Goal: Task Accomplishment & Management: Manage account settings

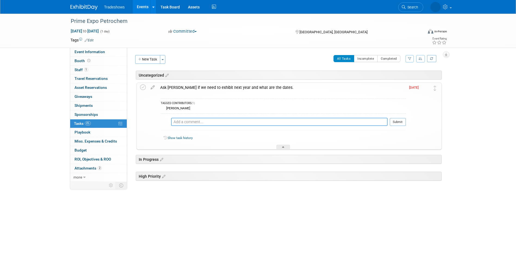
click at [189, 122] on textarea at bounding box center [279, 122] width 217 height 8
click at [278, 122] on textarea "08 25 25 Sent an email to Duane about next year's show." at bounding box center [286, 122] width 204 height 8
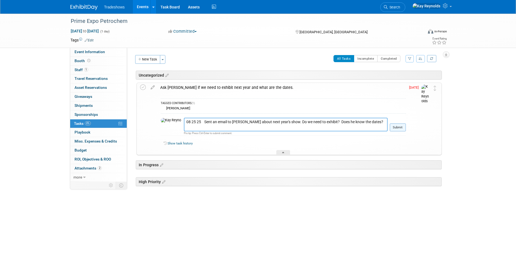
type textarea "08 25 25 Sent an email to Duane about next year's show. Do we need to exhibit? …"
click at [396, 129] on button "Submit" at bounding box center [398, 127] width 16 height 8
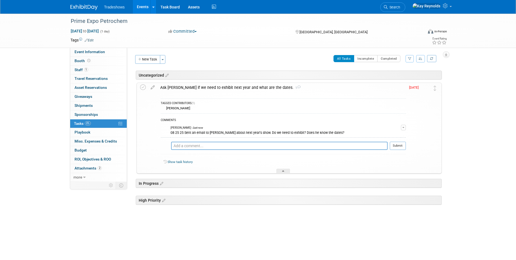
click at [414, 87] on span "Aug 25" at bounding box center [415, 87] width 12 height 4
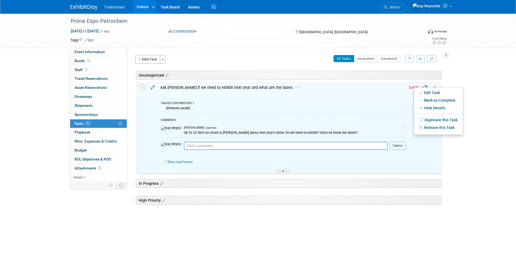
click at [152, 88] on icon at bounding box center [153, 86] width 10 height 7
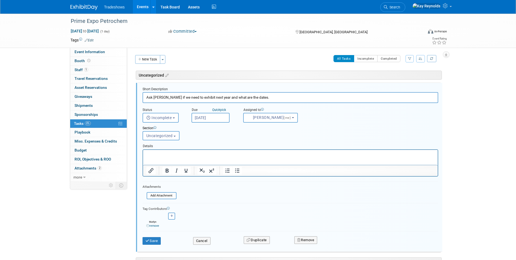
scroll to position [3, 0]
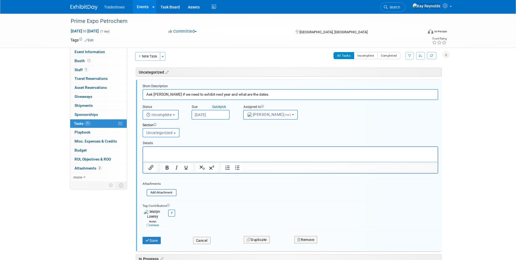
click at [204, 115] on input "Aug 25, 2025" at bounding box center [211, 115] width 38 height 10
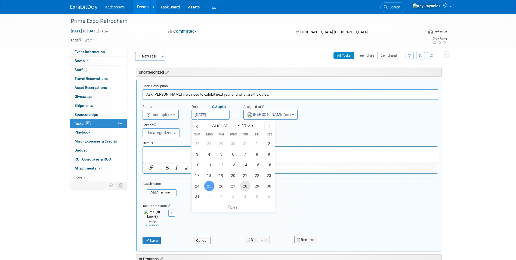
click at [246, 187] on span "28" at bounding box center [245, 185] width 11 height 11
type input "Aug 28, 2025"
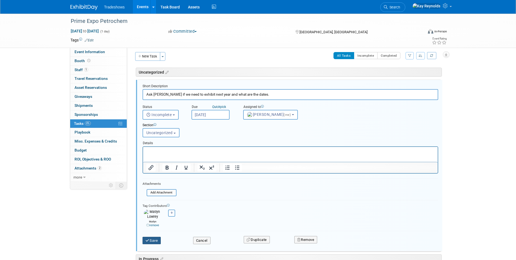
click at [152, 237] on button "Save" at bounding box center [152, 241] width 19 height 8
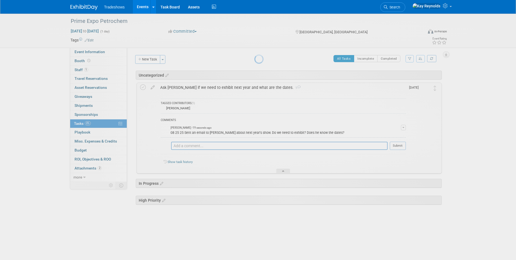
scroll to position [0, 0]
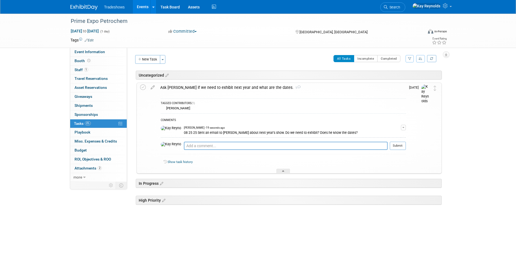
click at [348, 59] on button "All Tasks" at bounding box center [344, 58] width 21 height 7
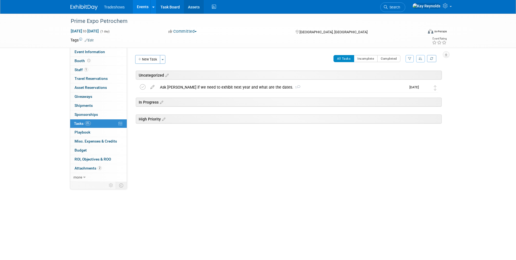
click at [190, 6] on link "Assets" at bounding box center [194, 7] width 20 height 14
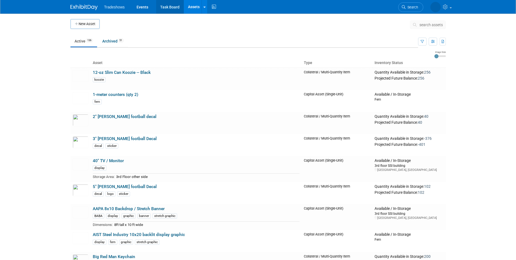
click at [166, 6] on link "Task Board" at bounding box center [169, 7] width 27 height 14
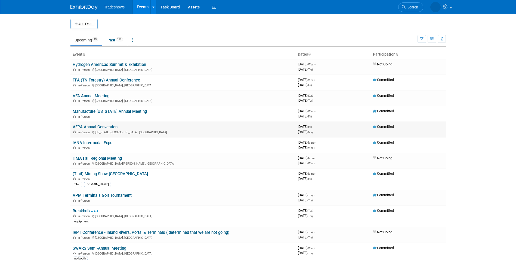
click at [91, 127] on link "VFPA Annual Convention" at bounding box center [95, 126] width 45 height 5
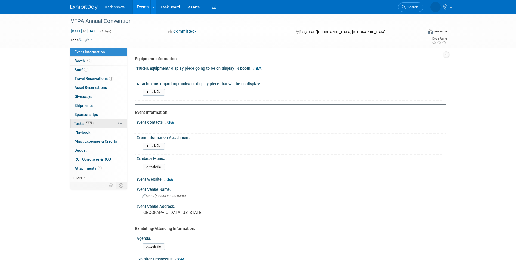
drag, startPoint x: 100, startPoint y: 120, endPoint x: 102, endPoint y: 121, distance: 2.8
click at [100, 120] on link "100% Tasks 100%" at bounding box center [98, 123] width 57 height 9
